Goal: Register for event/course

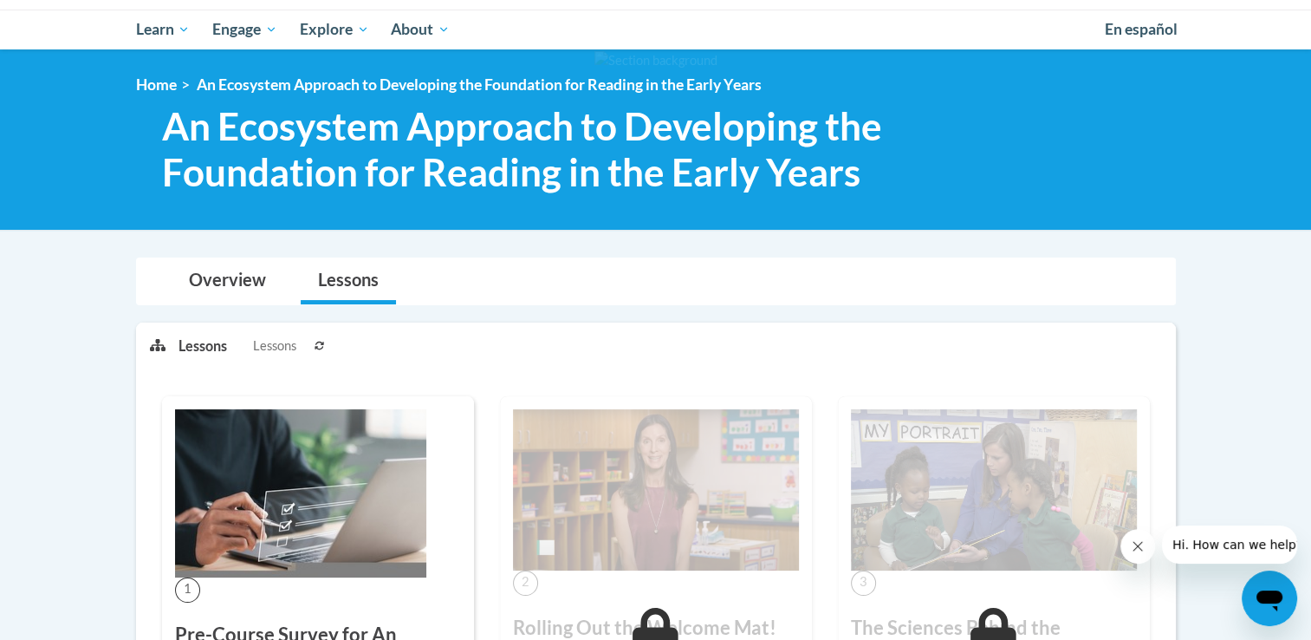
scroll to position [243, 0]
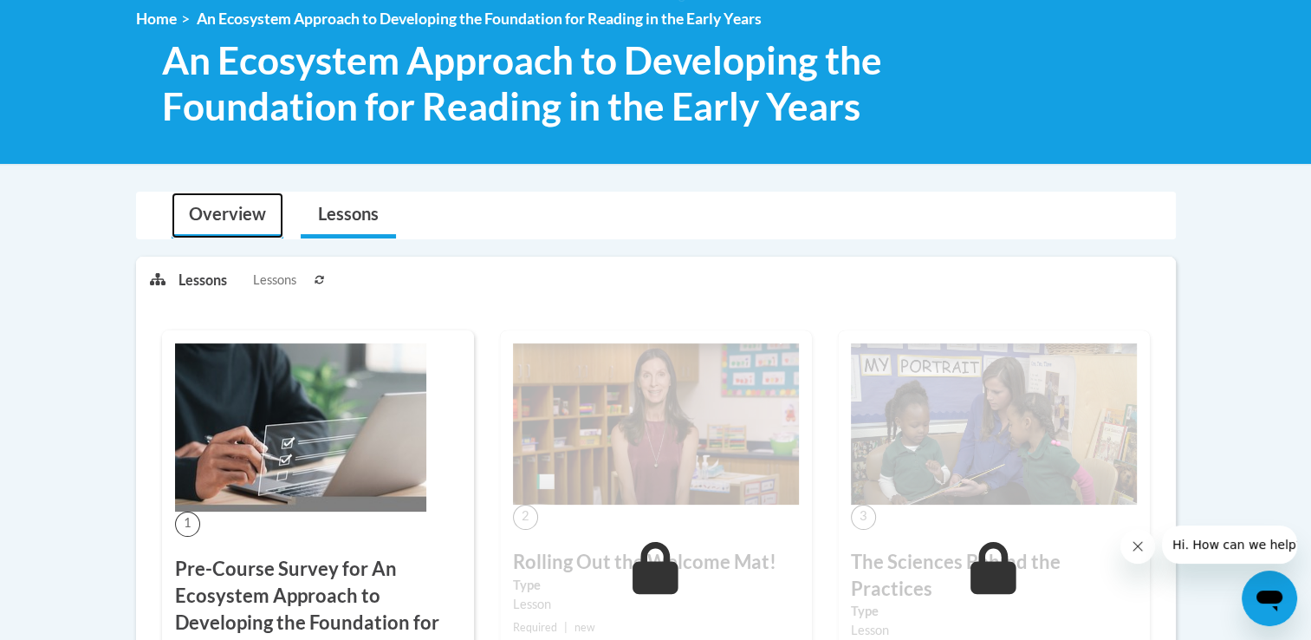
click at [198, 223] on link "Overview" at bounding box center [228, 215] width 112 height 46
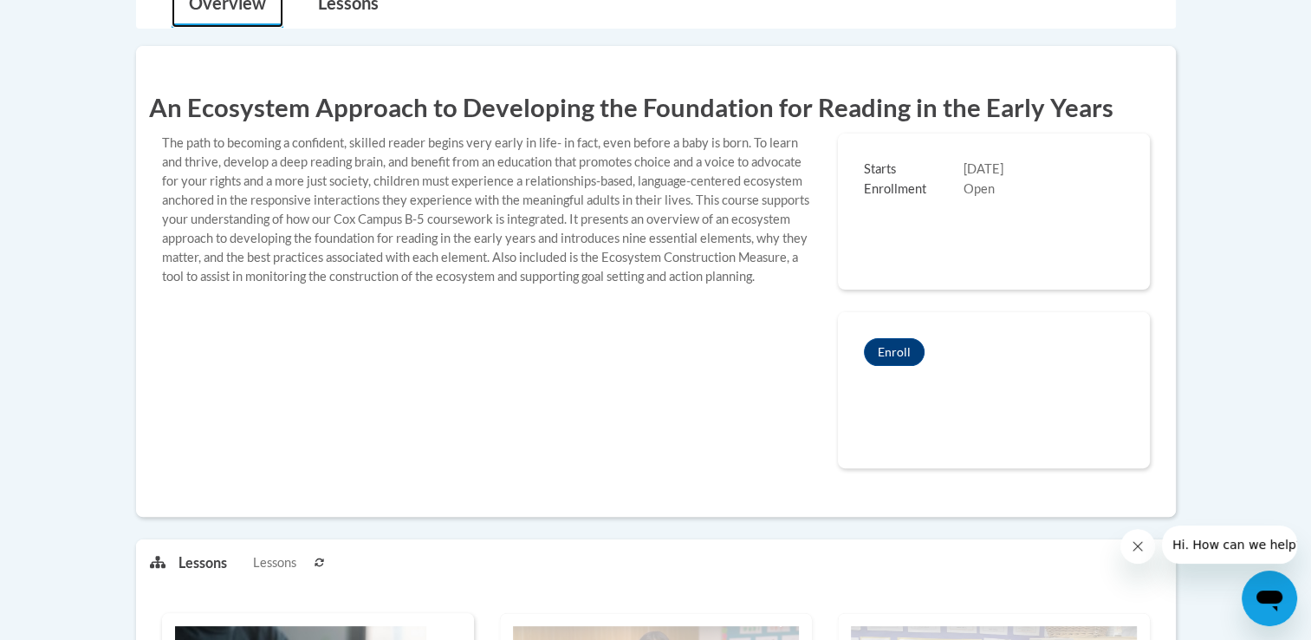
scroll to position [485, 0]
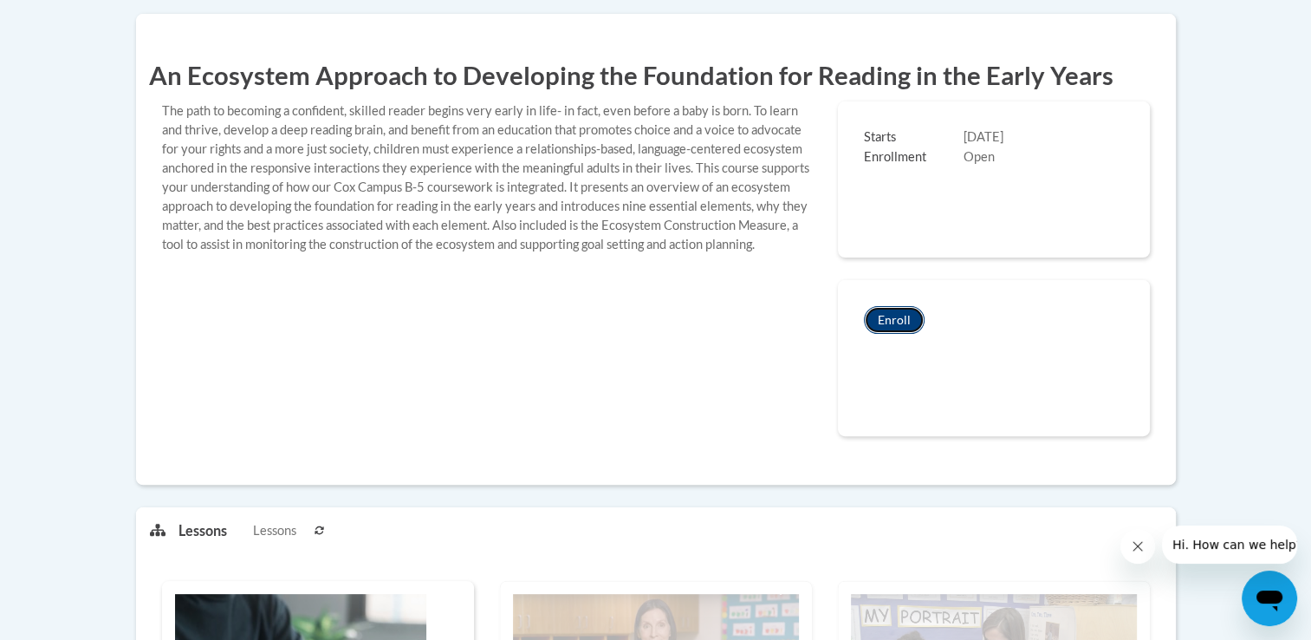
click at [891, 314] on button "Enroll" at bounding box center [894, 320] width 61 height 28
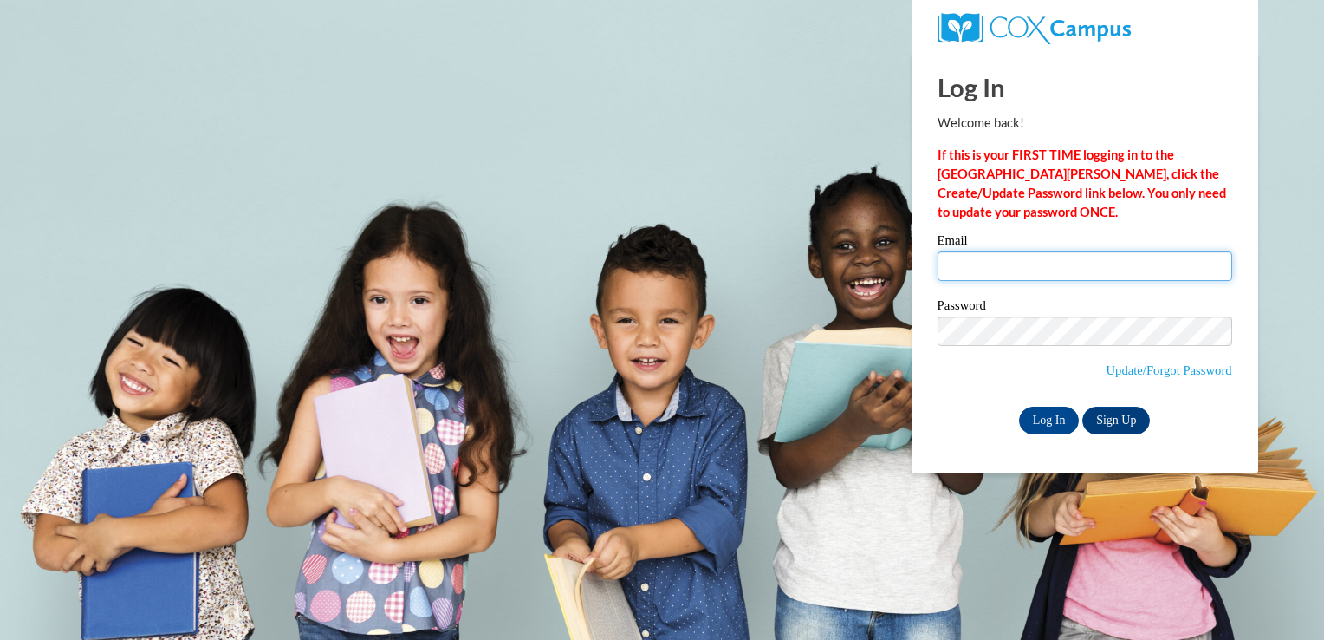
click at [1023, 278] on input "Email" at bounding box center [1085, 265] width 295 height 29
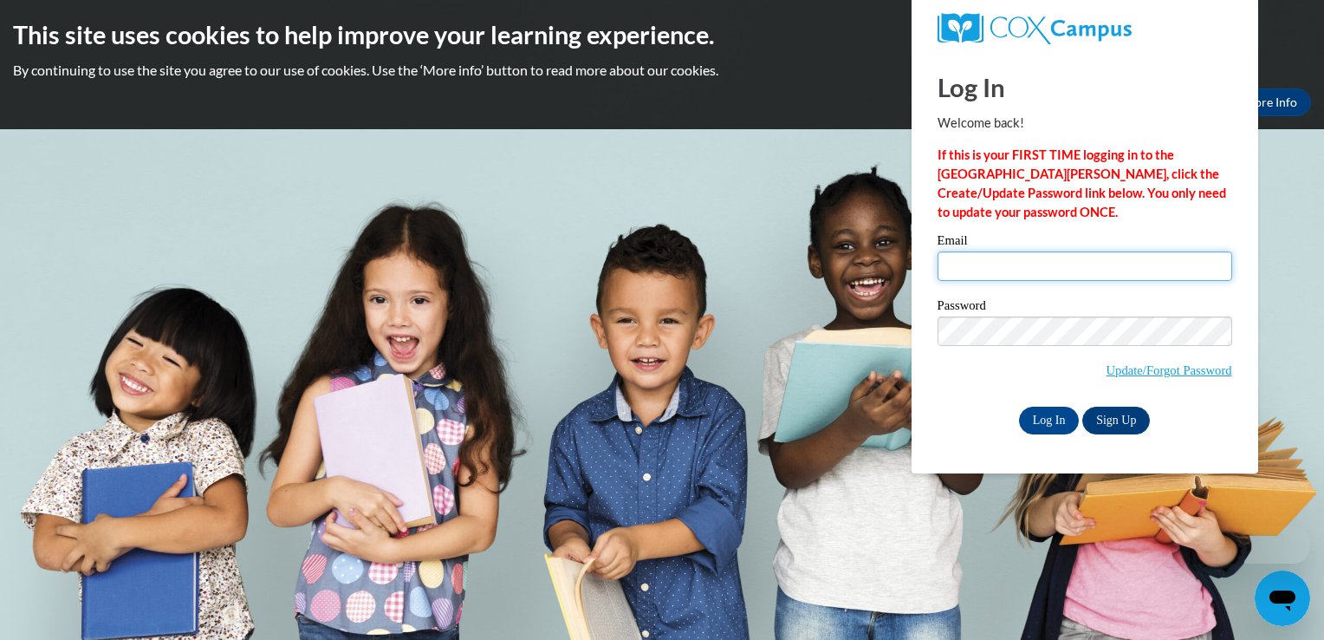
type input "dtanner@nbcsd.k12.ms.us"
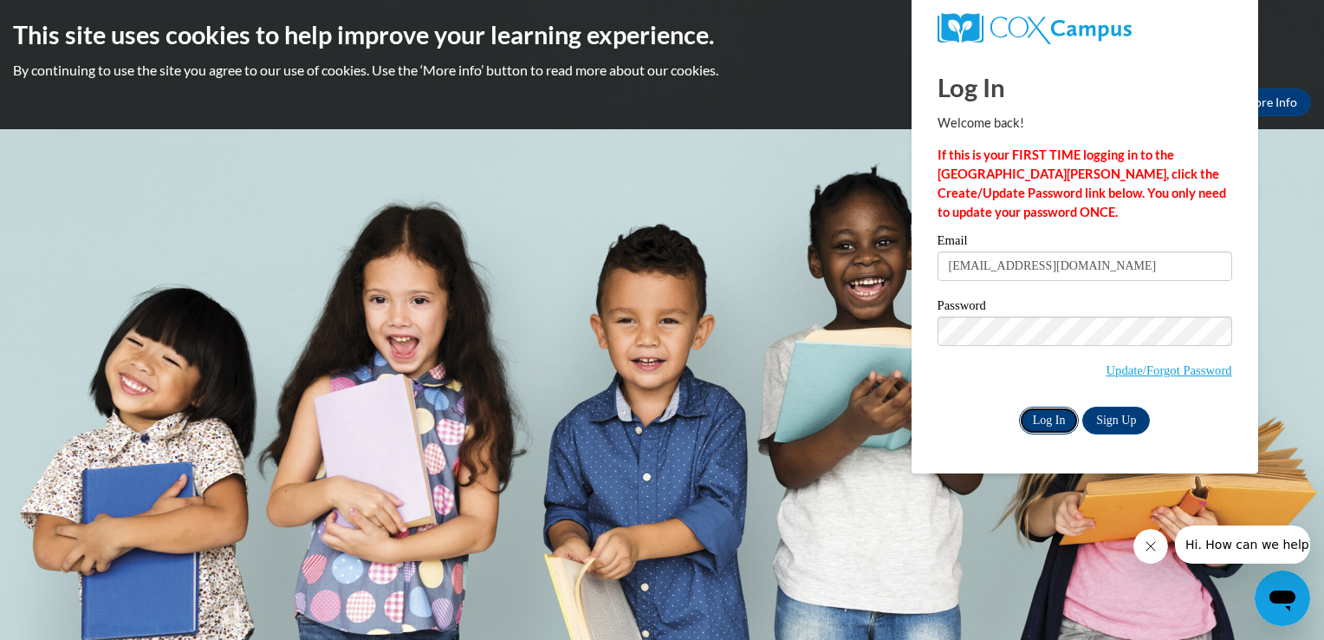
click at [1033, 423] on input "Log In" at bounding box center [1049, 421] width 61 height 28
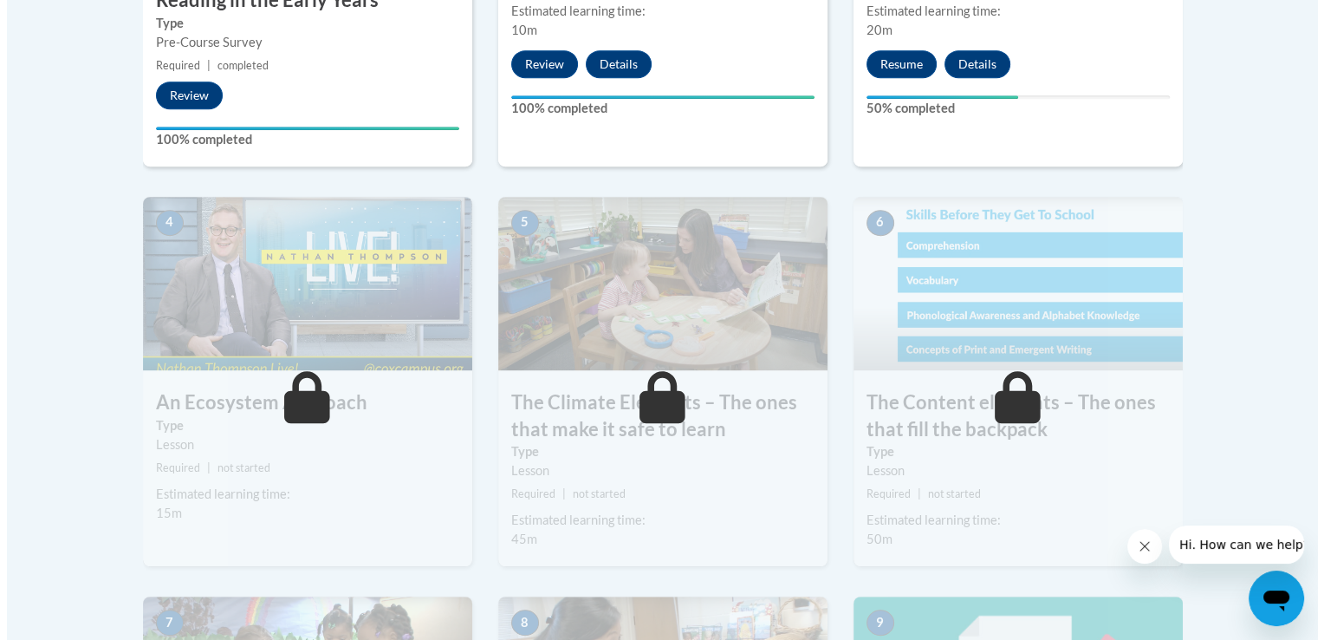
scroll to position [936, 0]
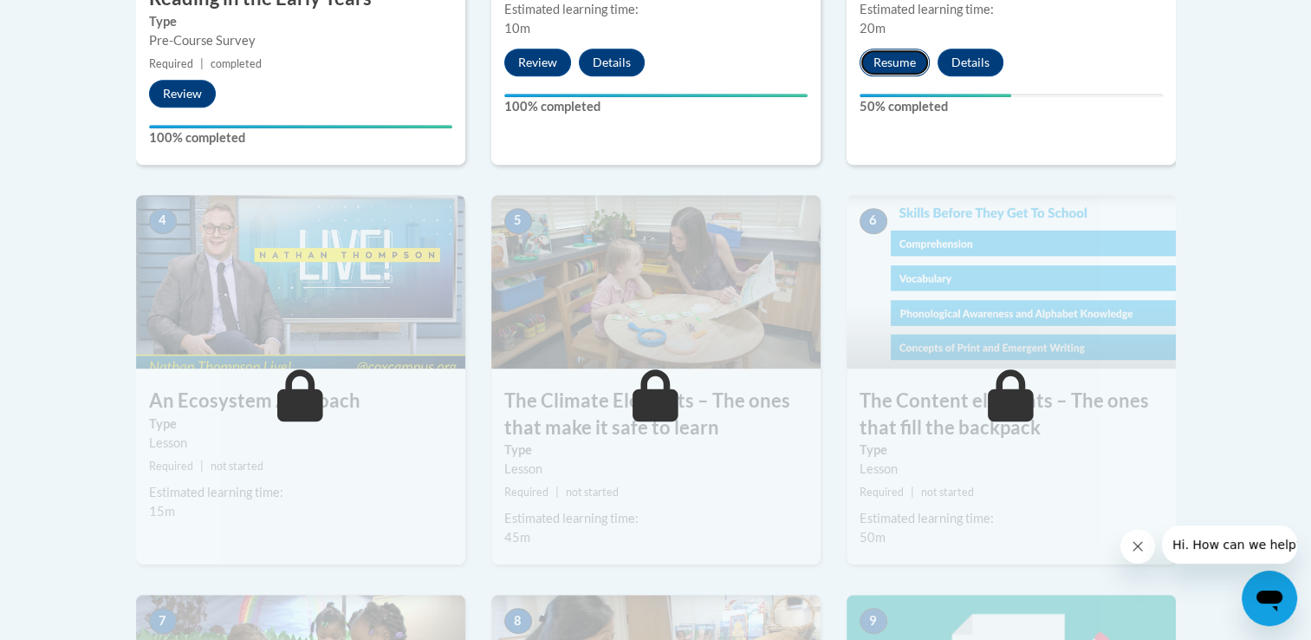
click at [901, 62] on button "Resume" at bounding box center [895, 63] width 70 height 28
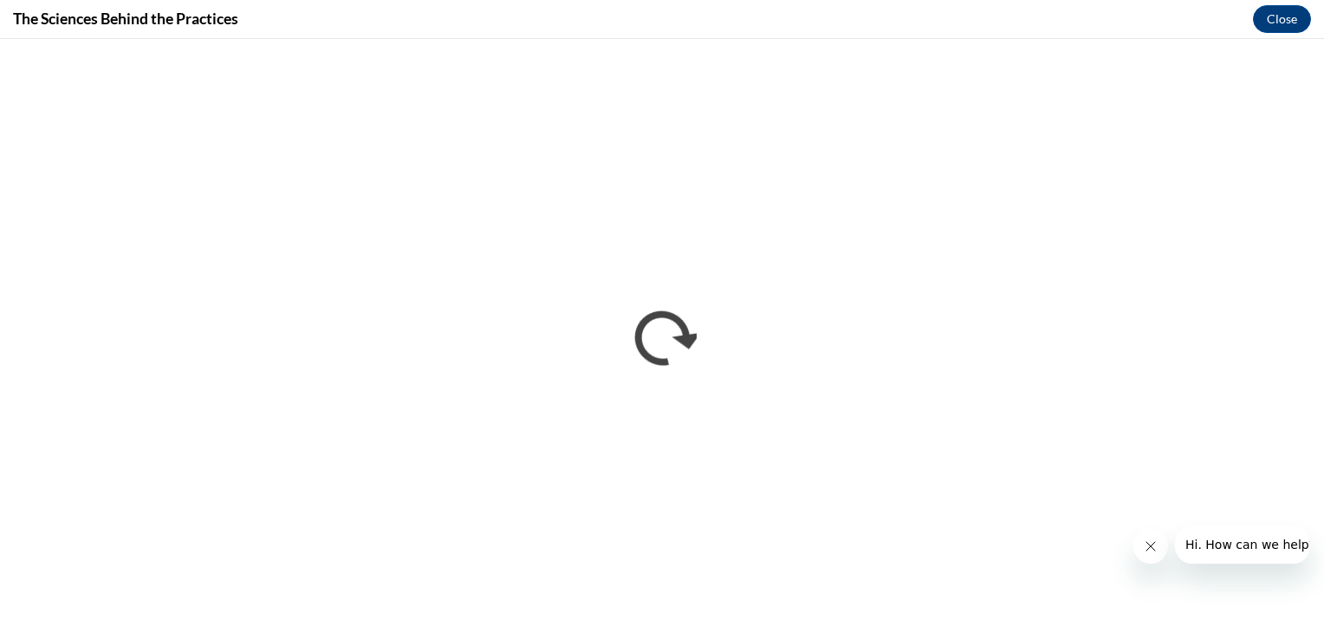
scroll to position [0, 0]
